Goal: Task Accomplishment & Management: Use online tool/utility

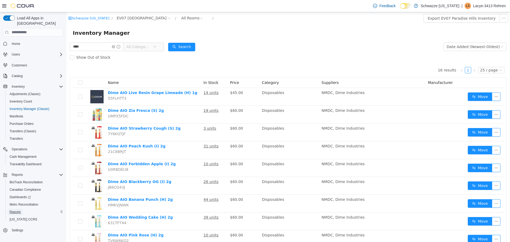
click at [18, 210] on span "Reports" at bounding box center [15, 212] width 11 height 4
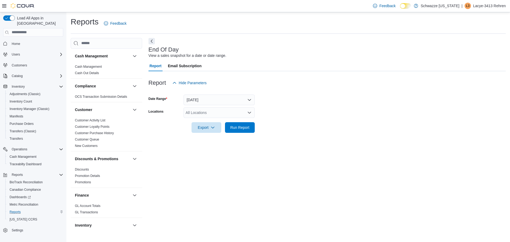
click at [201, 114] on div "All Locations" at bounding box center [219, 112] width 71 height 11
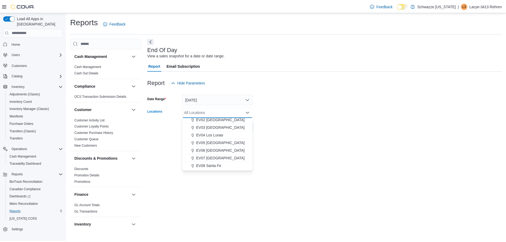
scroll to position [27, 0]
click at [221, 159] on span "EV07 [GEOGRAPHIC_DATA]" at bounding box center [222, 156] width 49 height 5
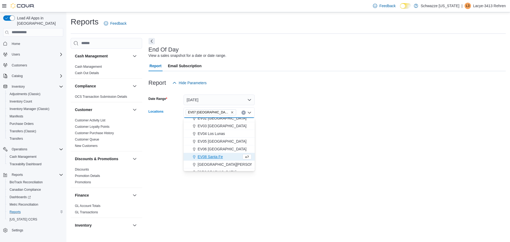
click at [327, 141] on div "End Of Day View a sales snapshot for a date or date range. Report Email Subscri…" at bounding box center [327, 134] width 357 height 192
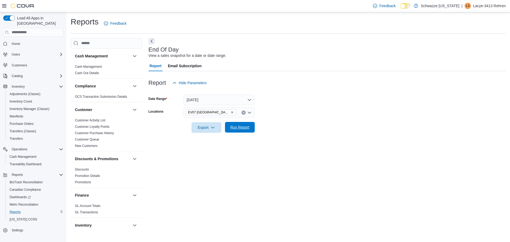
click at [245, 129] on span "Run Report" at bounding box center [239, 127] width 19 height 5
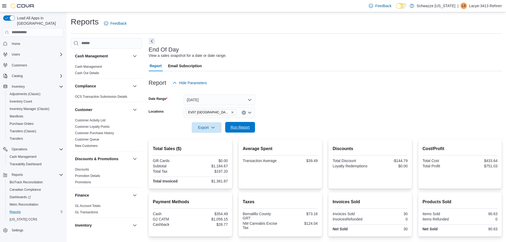
click at [246, 130] on span "Run Report" at bounding box center [239, 127] width 23 height 11
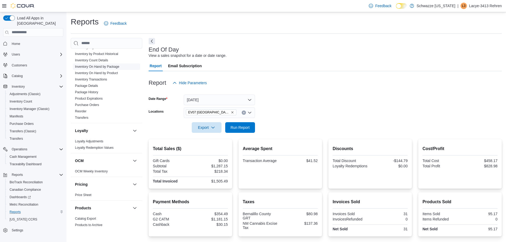
scroll to position [193, 0]
